Goal: Task Accomplishment & Management: Manage account settings

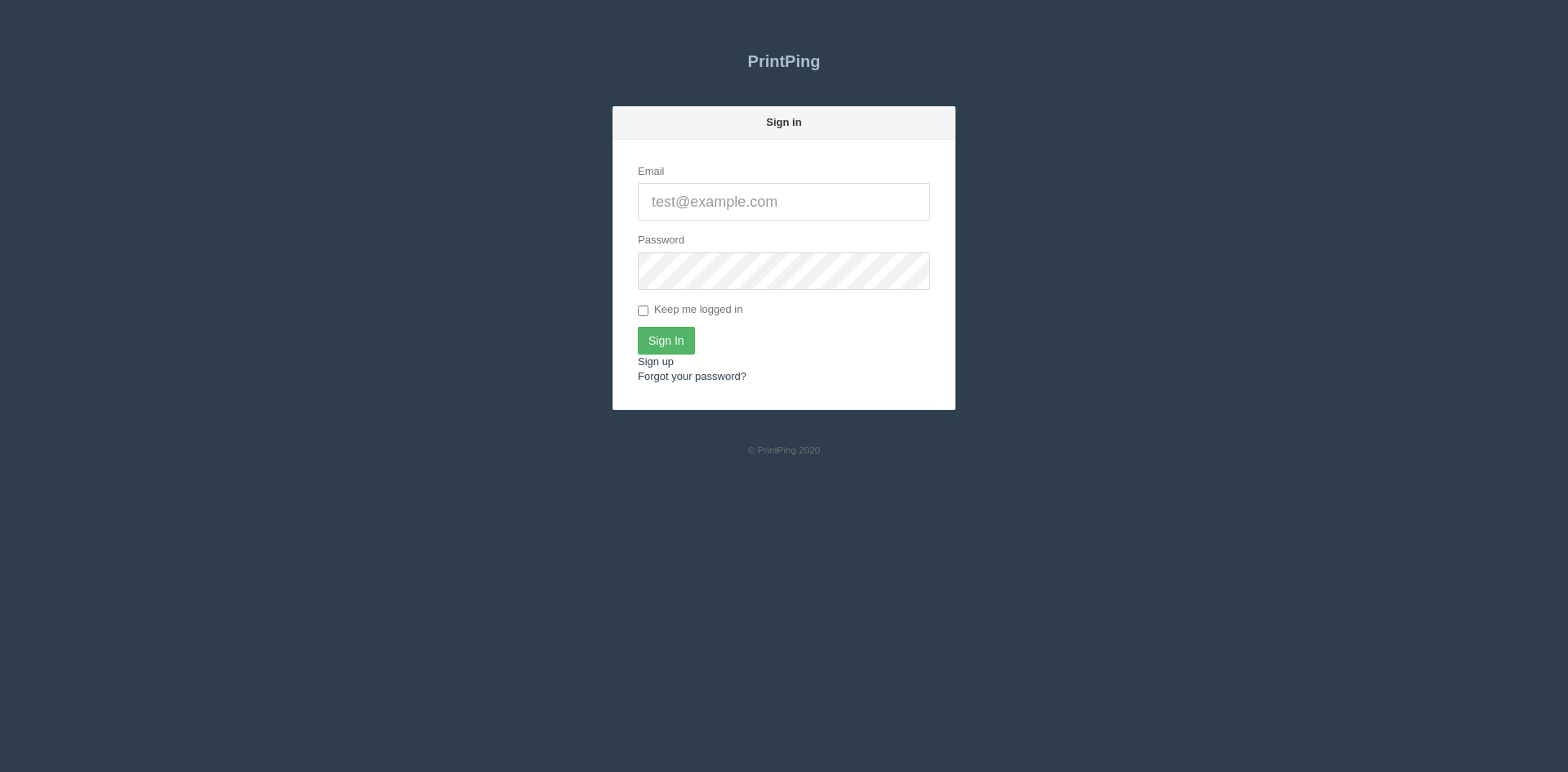
type input "amy@arpmarketing.ca"
click at [665, 339] on input "Sign In" at bounding box center [666, 340] width 57 height 28
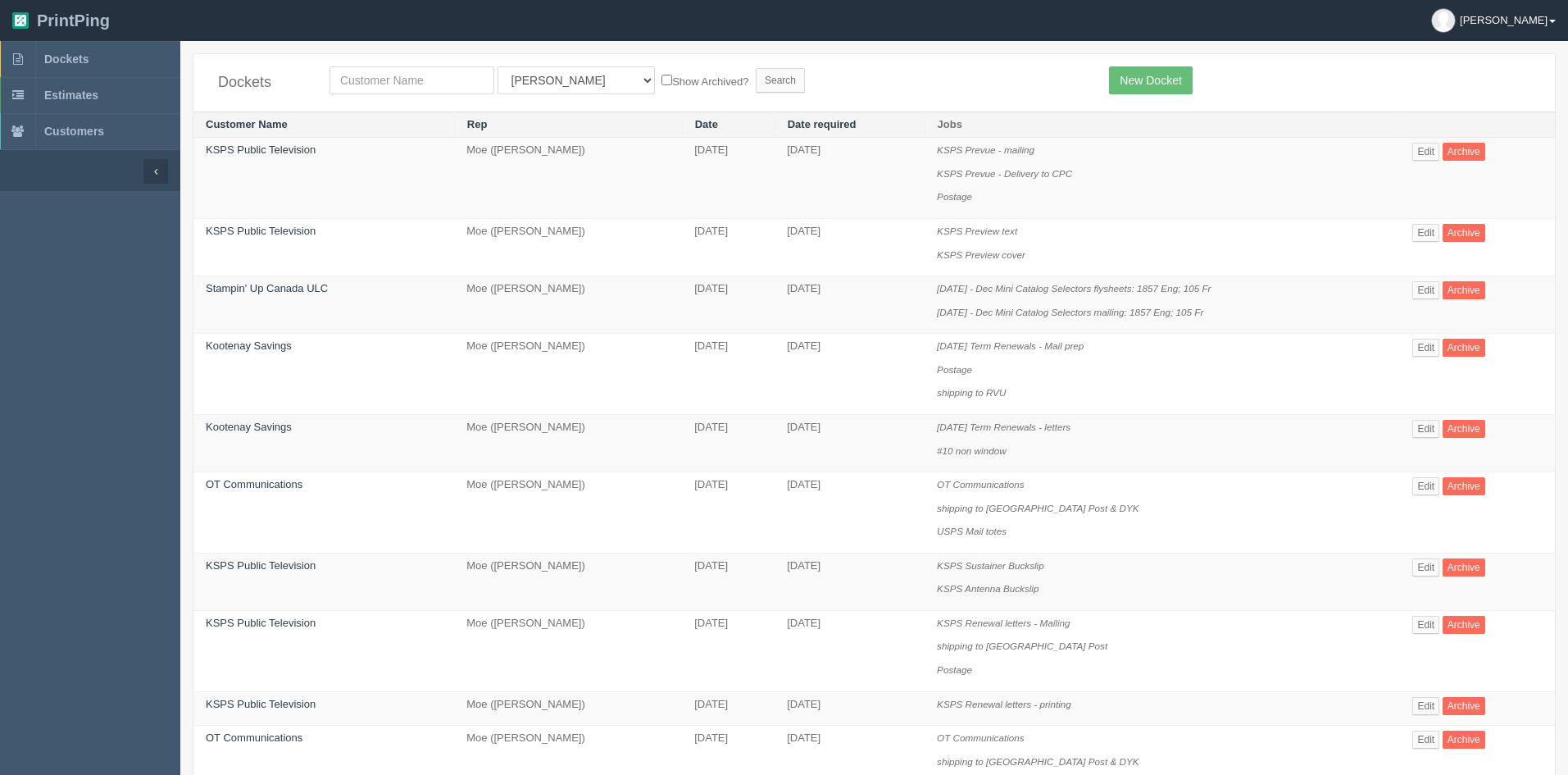
click at [1528, 25] on link "Amy" at bounding box center [1493, 21] width 149 height 41
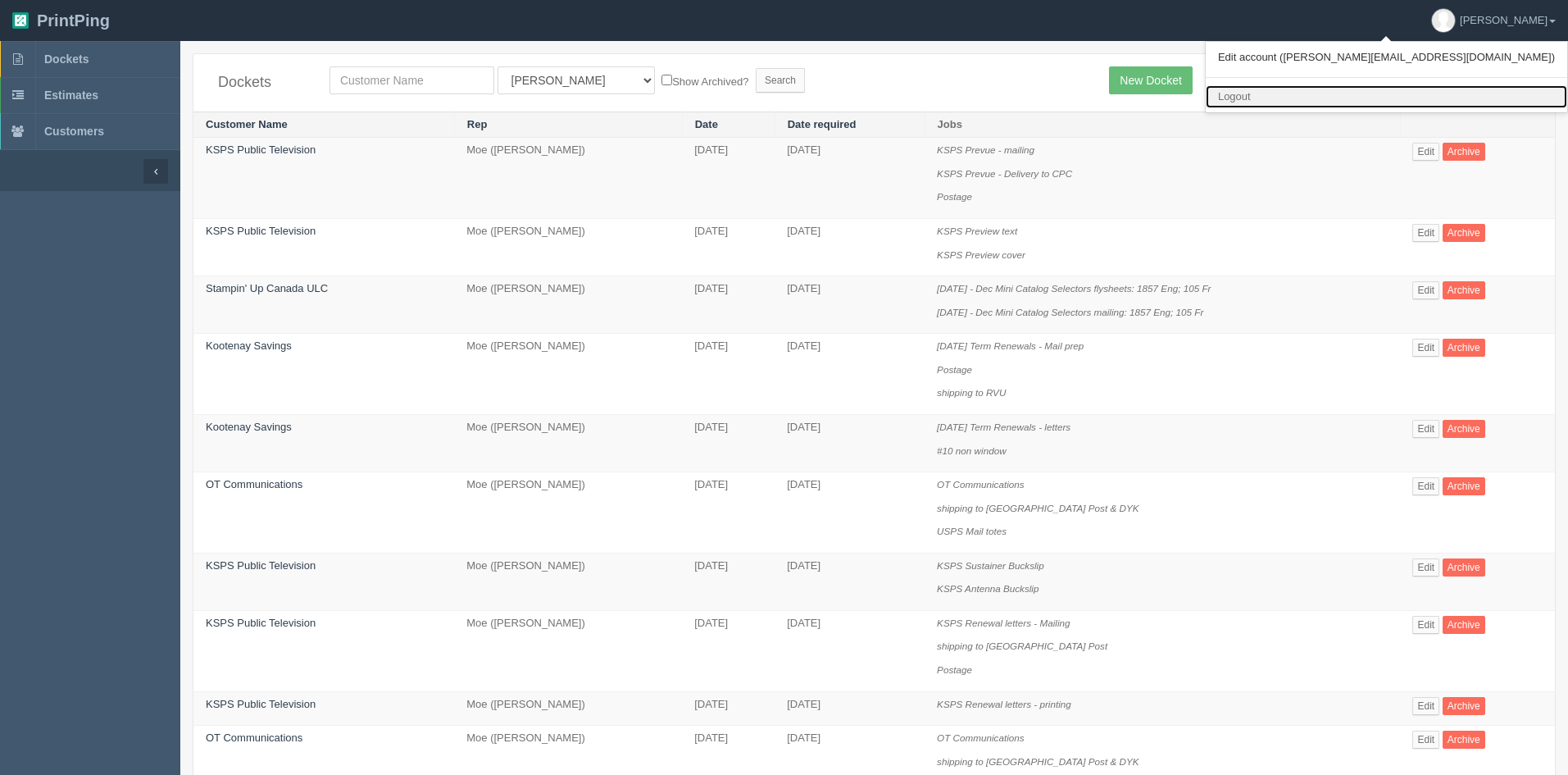
click at [1442, 91] on link "Logout" at bounding box center [1386, 97] width 361 height 24
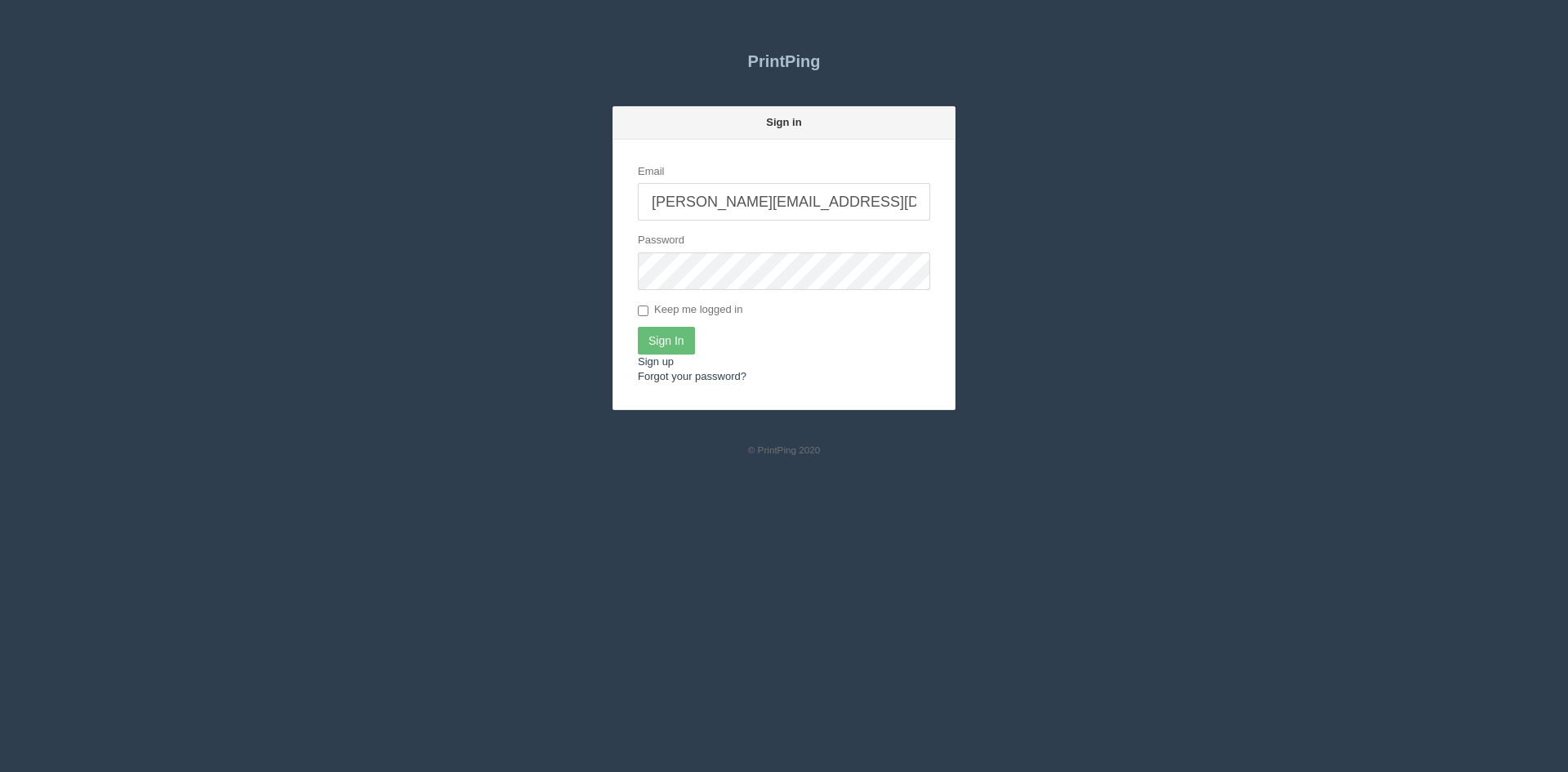
click at [900, 198] on input "amy@arpmarketing.ca" at bounding box center [784, 202] width 293 height 38
type input "info@allrushbindery.com"
click at [671, 332] on input "Sign In" at bounding box center [666, 340] width 57 height 28
